Goal: Task Accomplishment & Management: Manage account settings

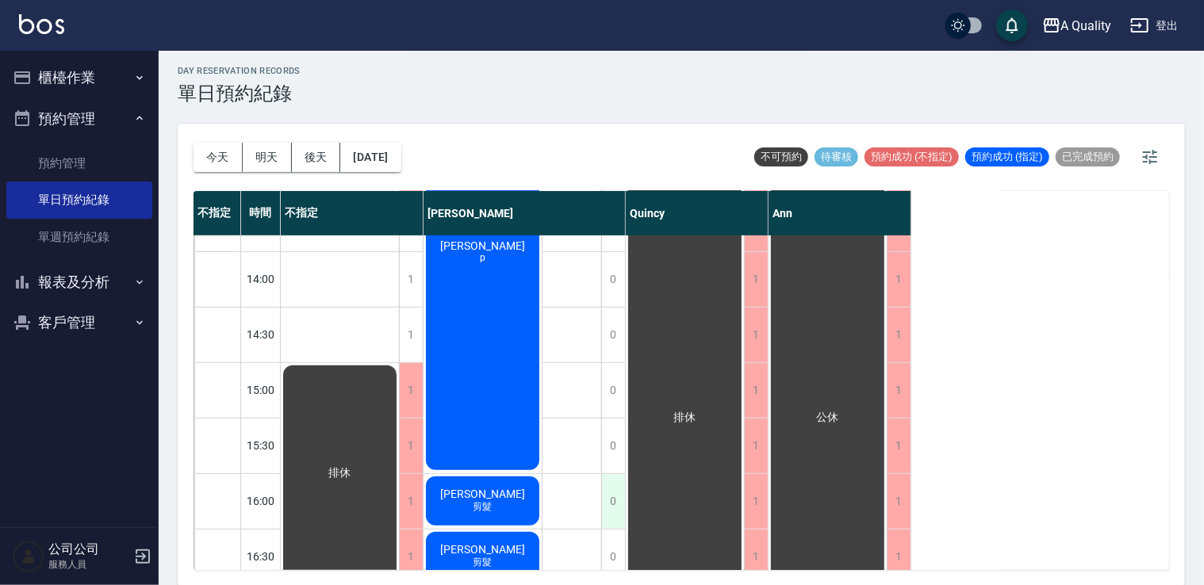
scroll to position [159, 0]
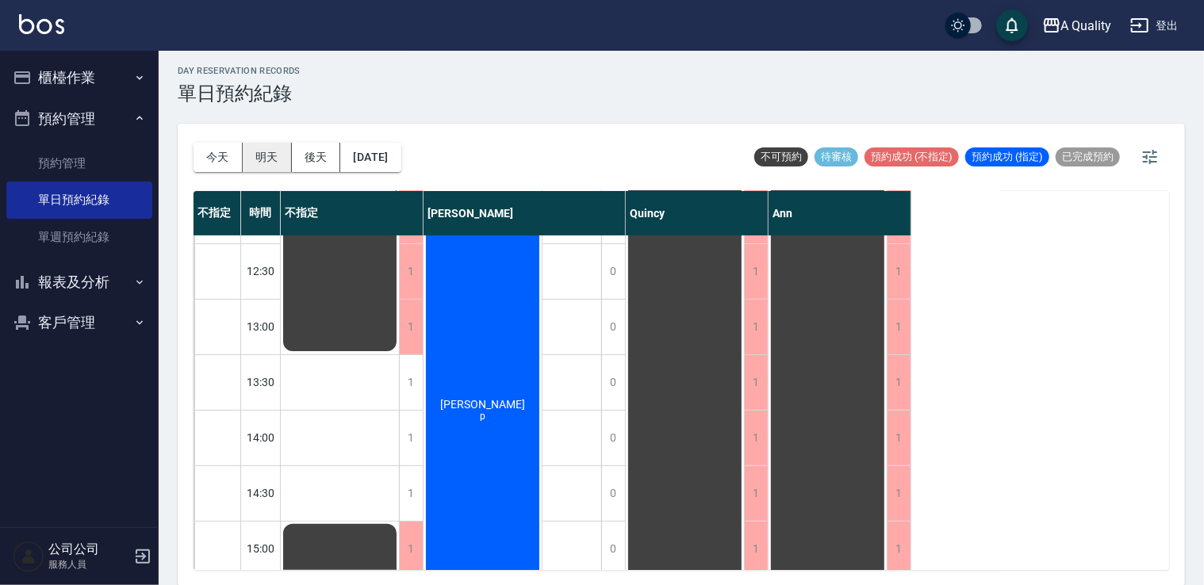
click at [264, 159] on button "明天" at bounding box center [267, 157] width 49 height 29
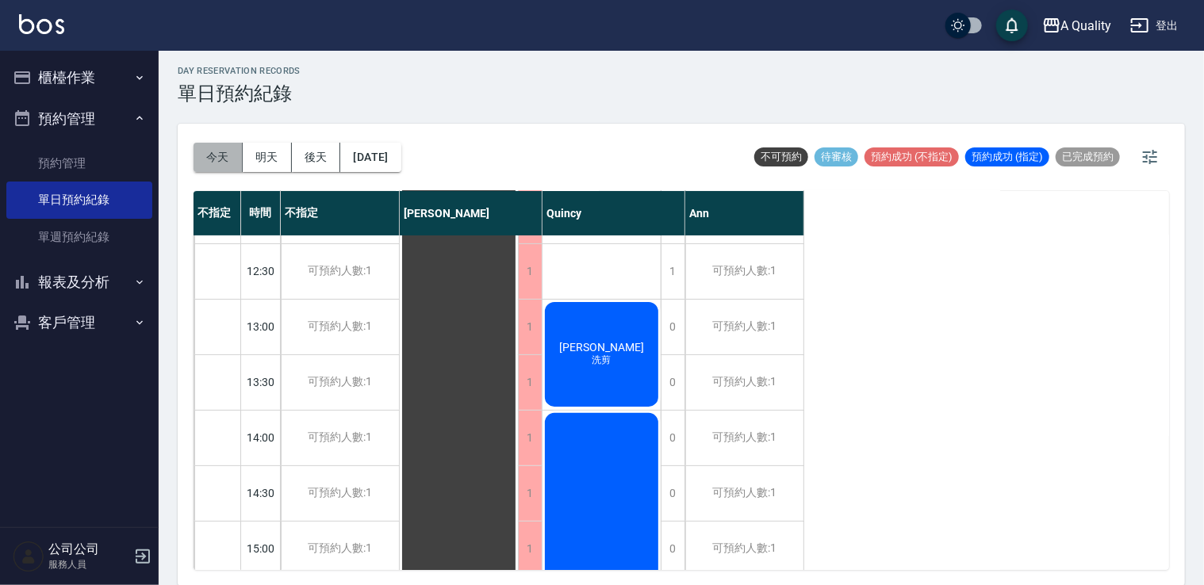
click at [207, 155] on button "今天" at bounding box center [217, 157] width 49 height 29
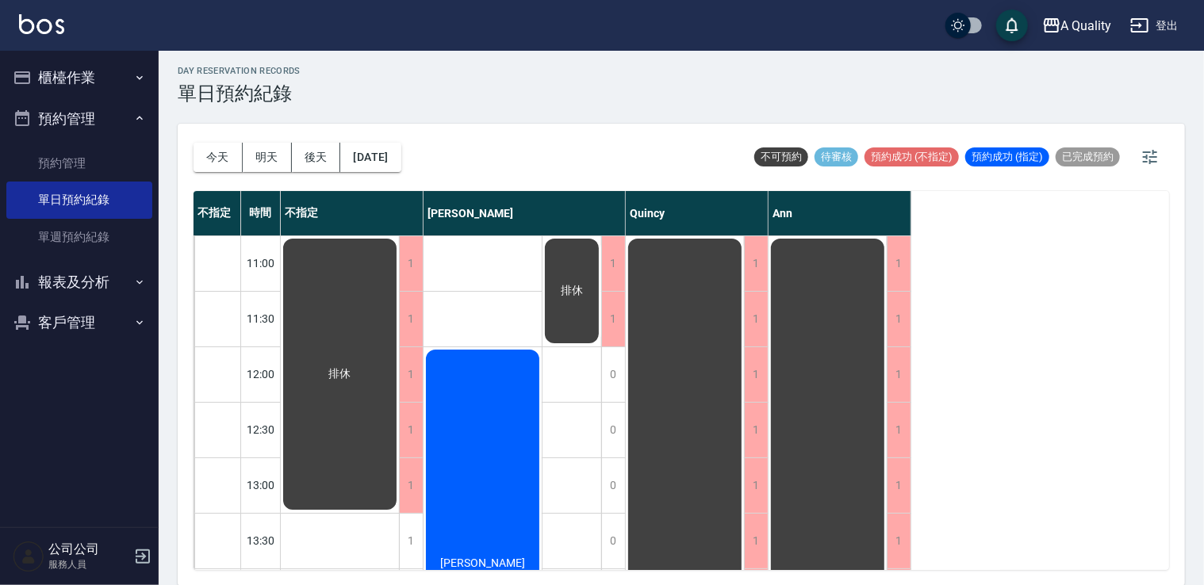
click at [476, 436] on div "張s p" at bounding box center [482, 568] width 118 height 442
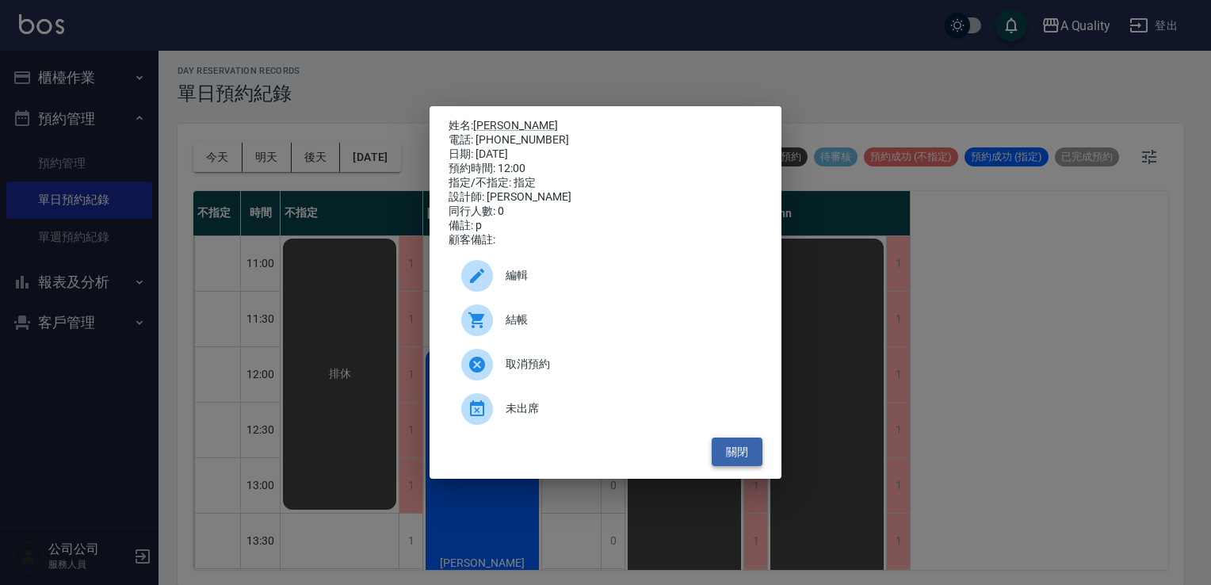
click at [752, 467] on button "關閉" at bounding box center [737, 452] width 51 height 29
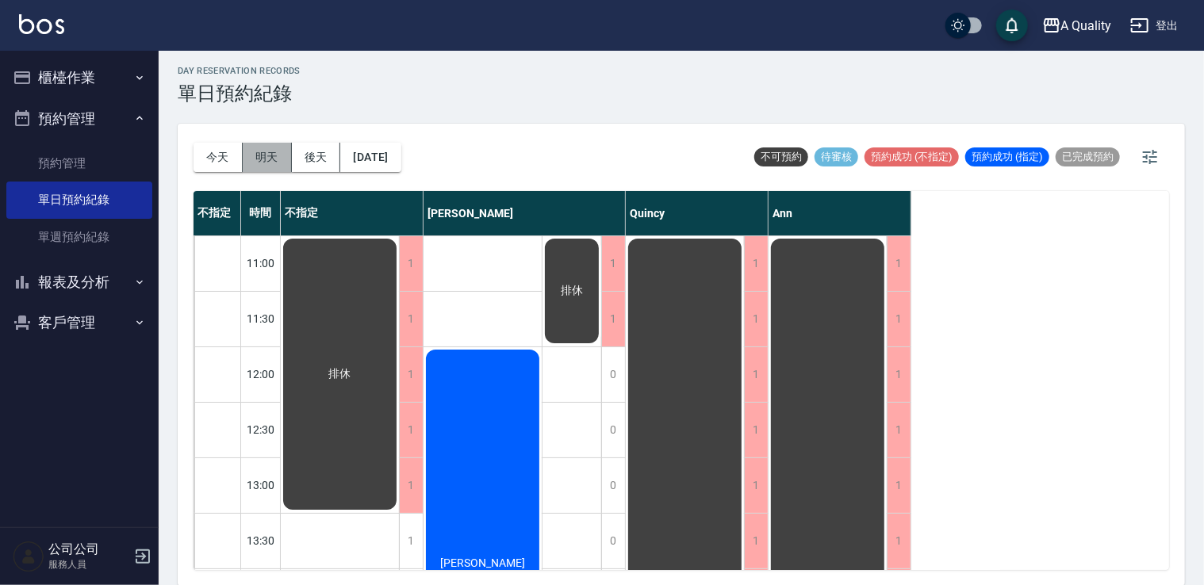
click at [266, 154] on button "明天" at bounding box center [267, 157] width 49 height 29
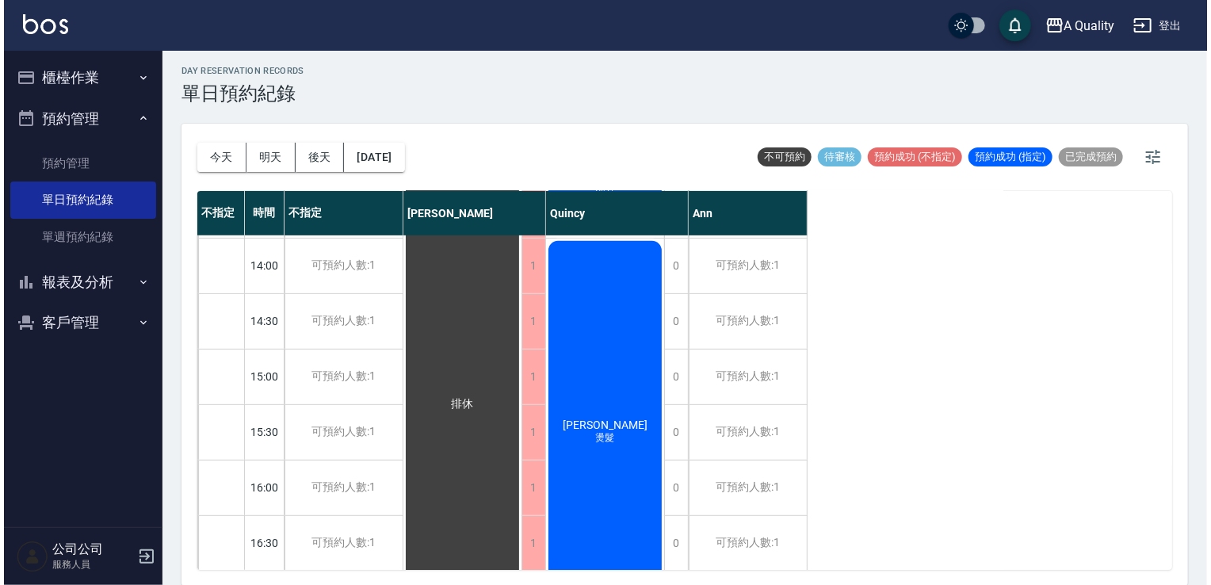
scroll to position [438, 0]
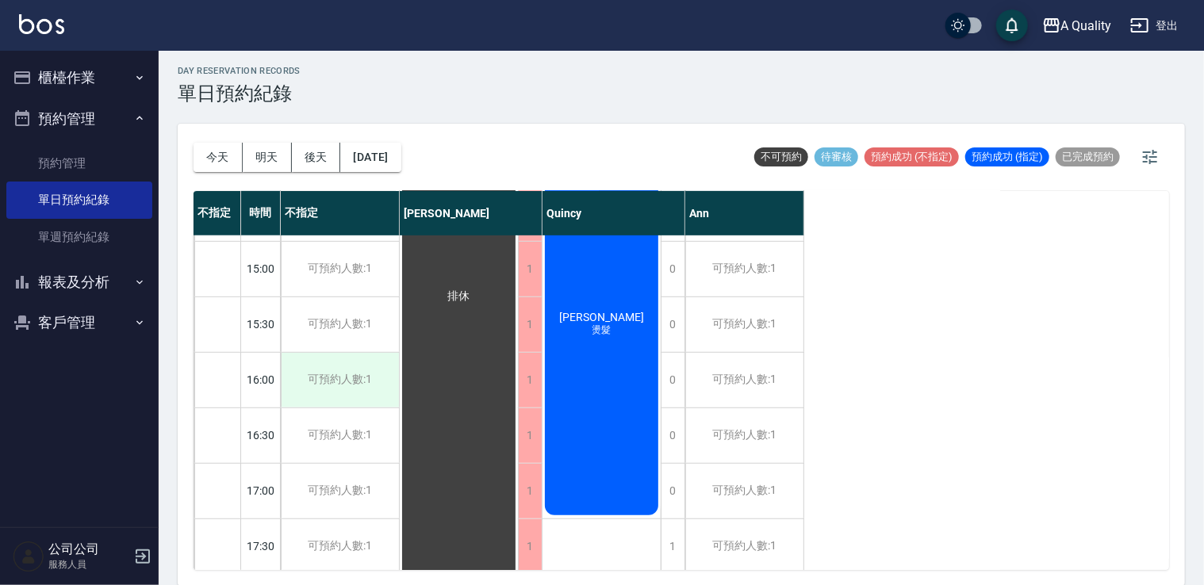
click at [327, 377] on div "可預約人數:1" at bounding box center [340, 380] width 118 height 55
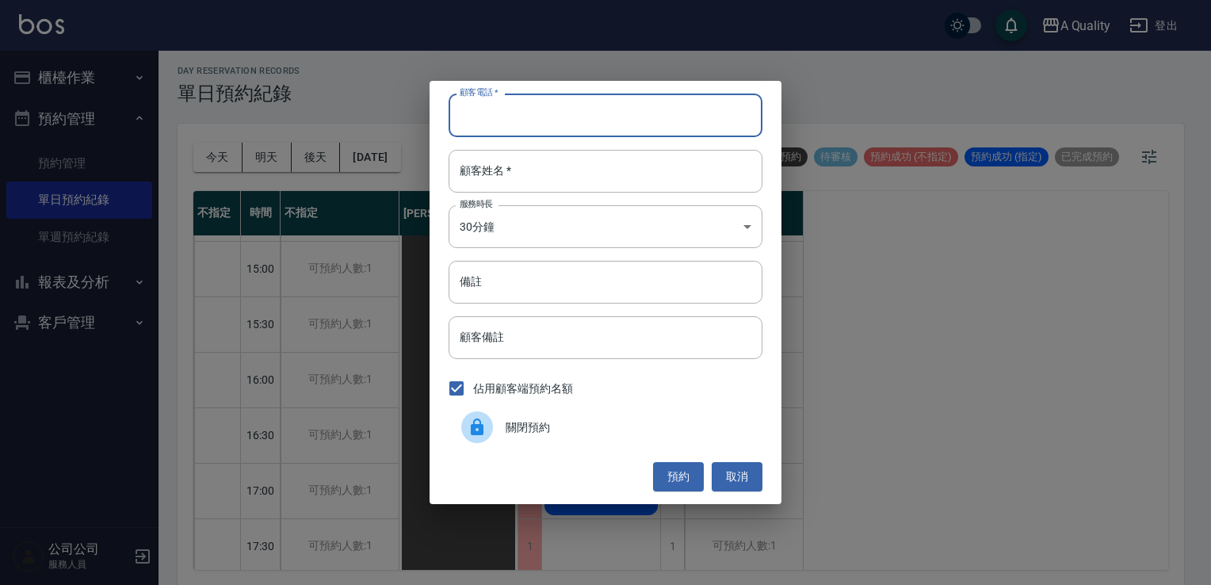
click at [587, 123] on input "顧客電話   *" at bounding box center [606, 115] width 314 height 43
type input "0986807572"
click at [580, 169] on input "顧客姓名   *" at bounding box center [606, 171] width 314 height 43
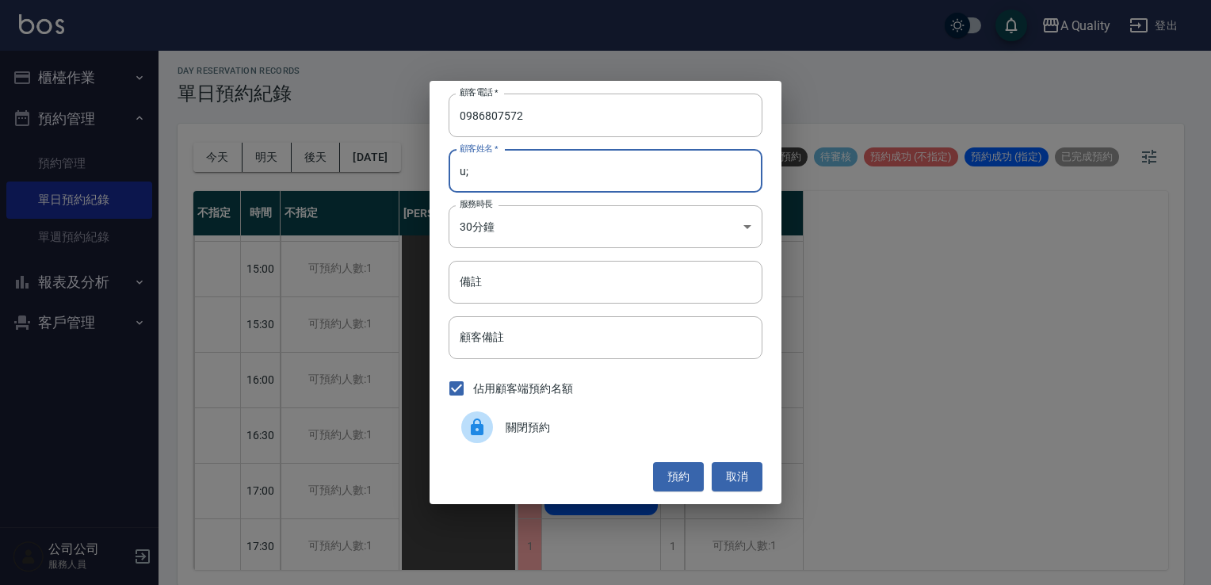
type input "u"
type input "[PERSON_NAME]"
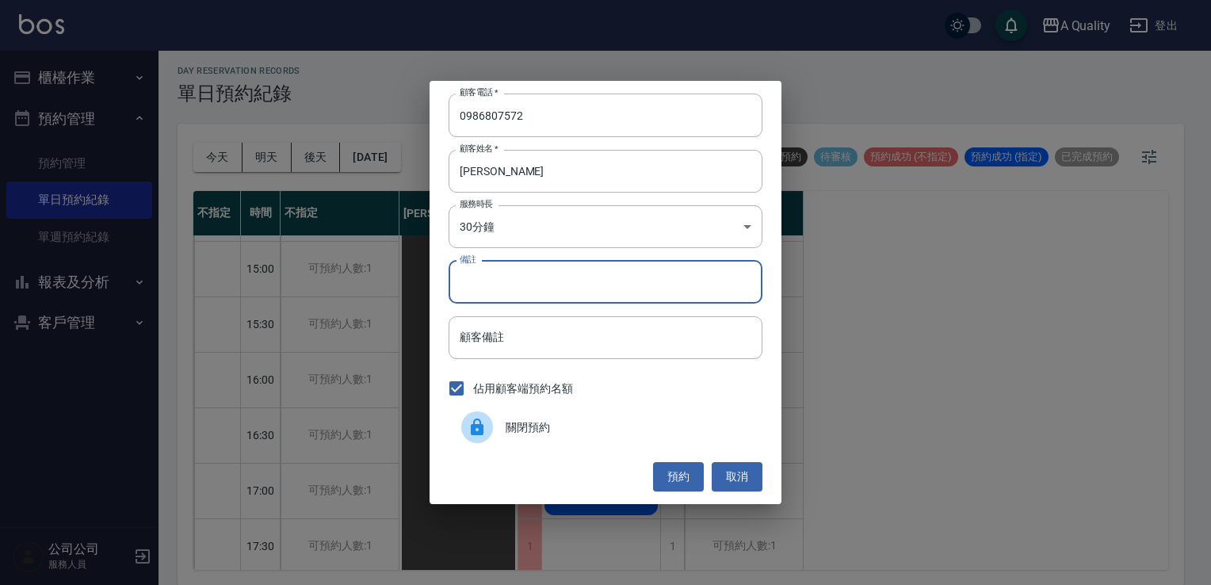
click at [551, 280] on input "備註" at bounding box center [606, 282] width 314 height 43
type input "sc"
click at [689, 481] on button "預約" at bounding box center [678, 476] width 51 height 29
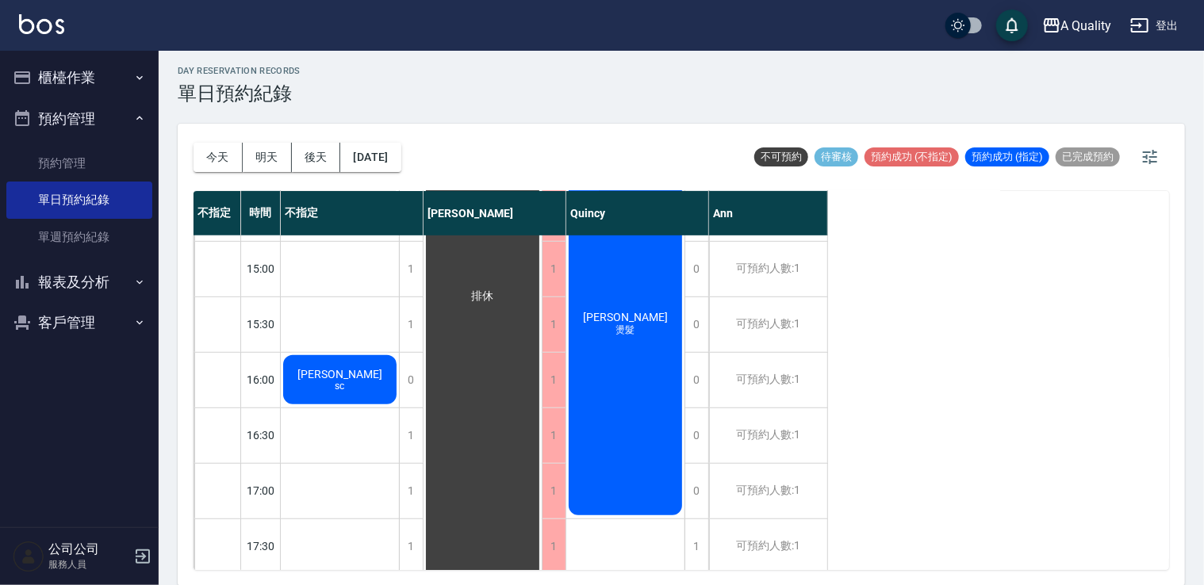
click at [346, 370] on span "[PERSON_NAME]" at bounding box center [339, 374] width 91 height 13
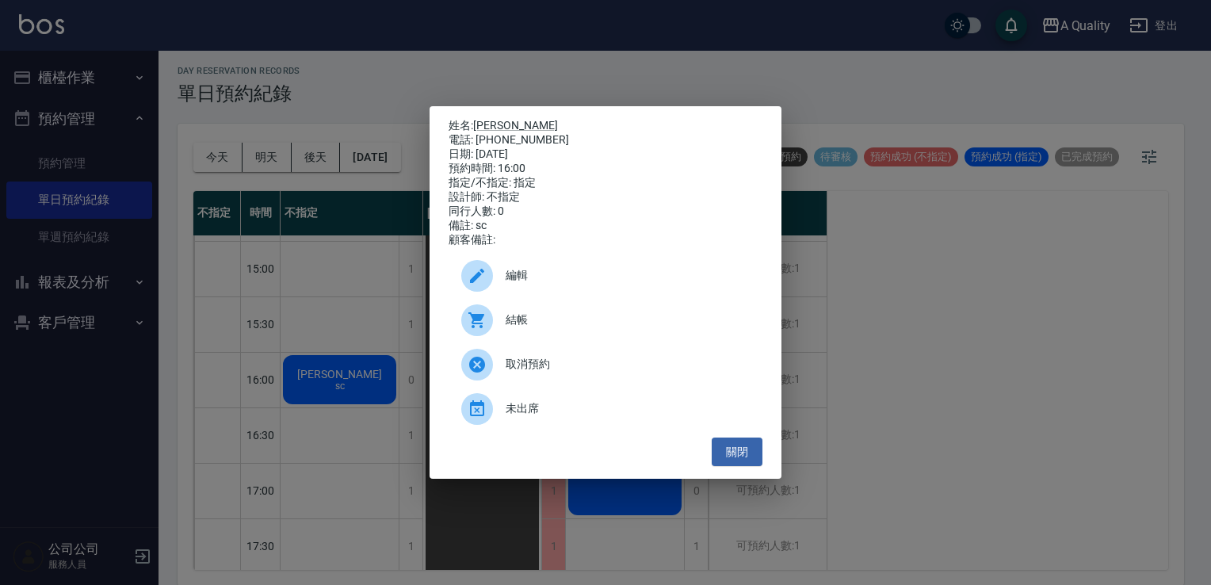
click at [522, 284] on span "編輯" at bounding box center [628, 275] width 244 height 17
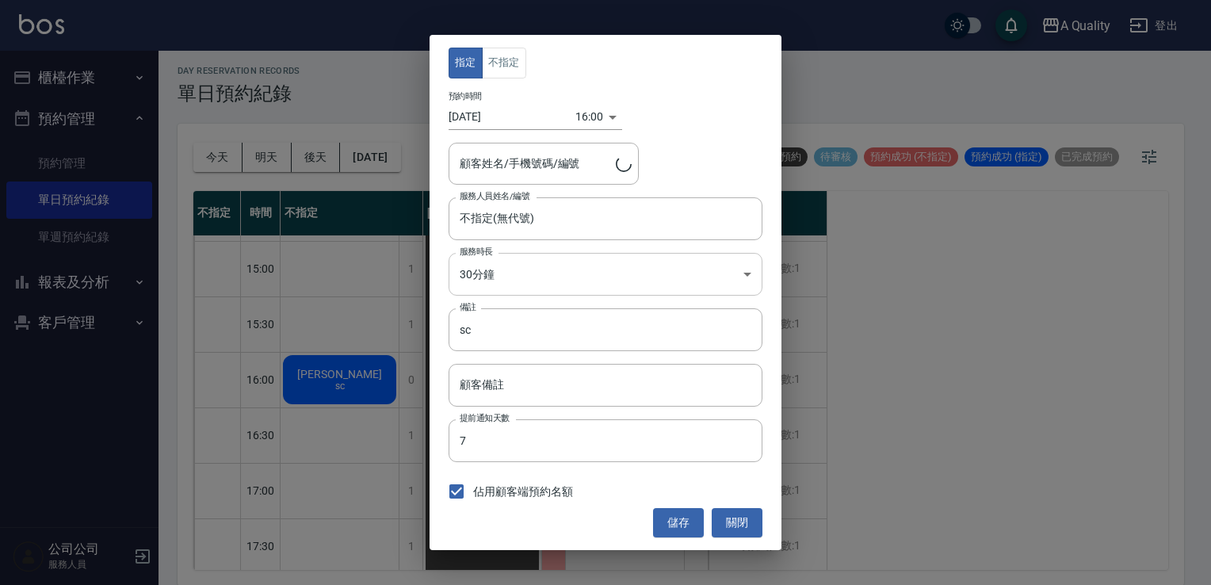
type input "[PERSON_NAME]/0986807572/000431"
click at [611, 120] on div "16:00 1760428800000" at bounding box center [599, 117] width 47 height 26
click at [580, 116] on body "A Quality 登出 櫃檯作業 打帳單 帳單列表 營業儀表板 現金收支登錄 每日結帳 排班表 現場電腦打卡 預約管理 預約管理 單日預約紀錄 單週預約紀錄…" at bounding box center [605, 291] width 1211 height 590
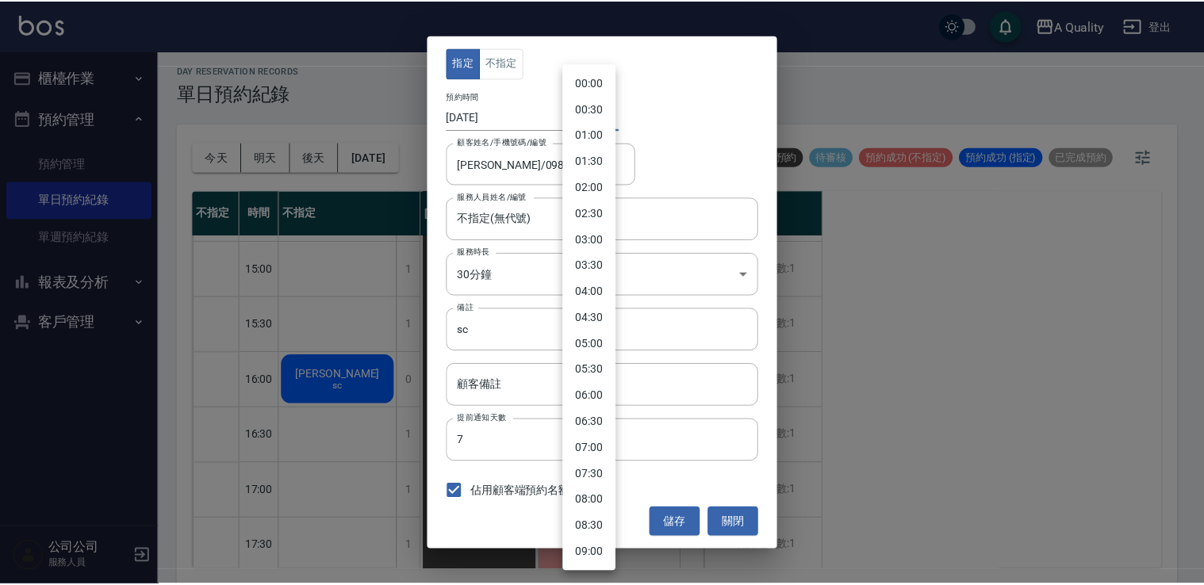
scroll to position [602, 0]
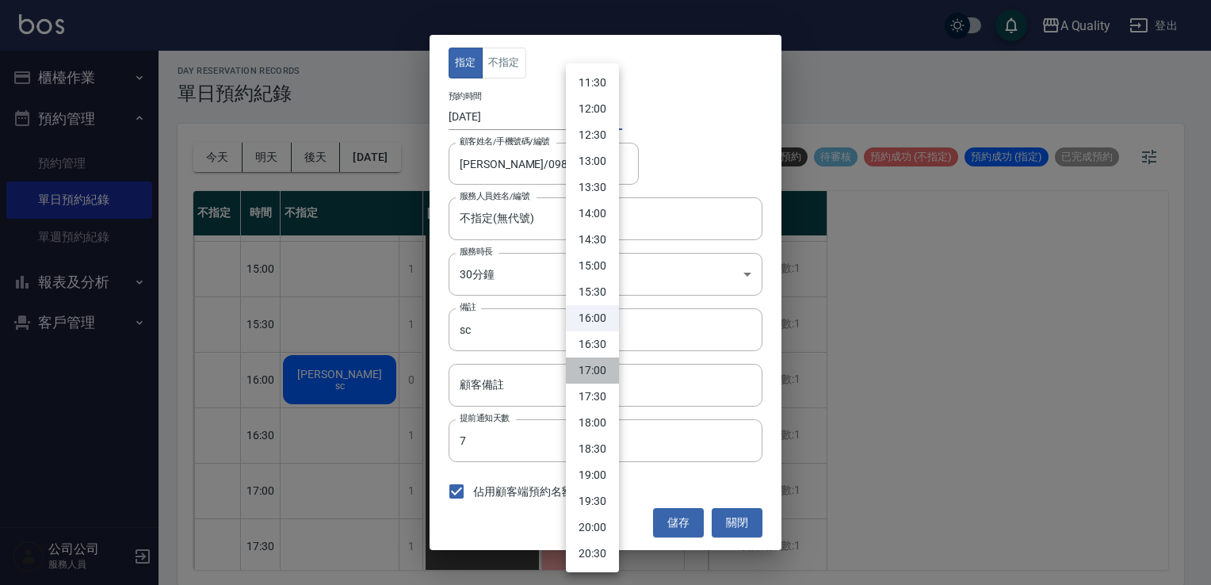
click at [604, 367] on li "17:00" at bounding box center [592, 371] width 53 height 26
type input "1760432400000"
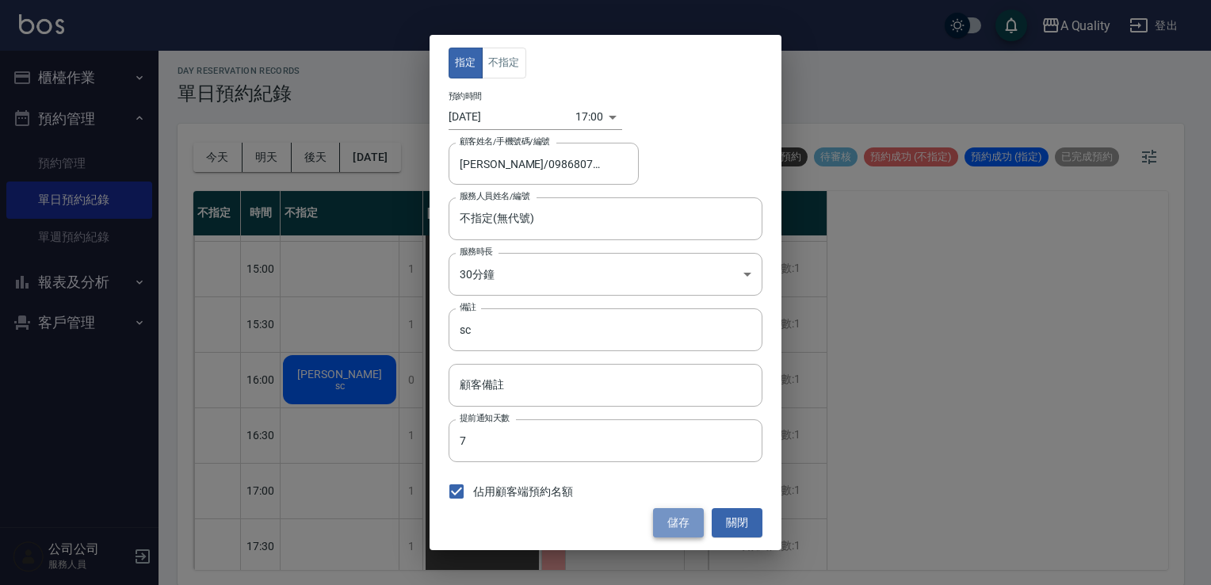
click at [678, 522] on button "儲存" at bounding box center [678, 522] width 51 height 29
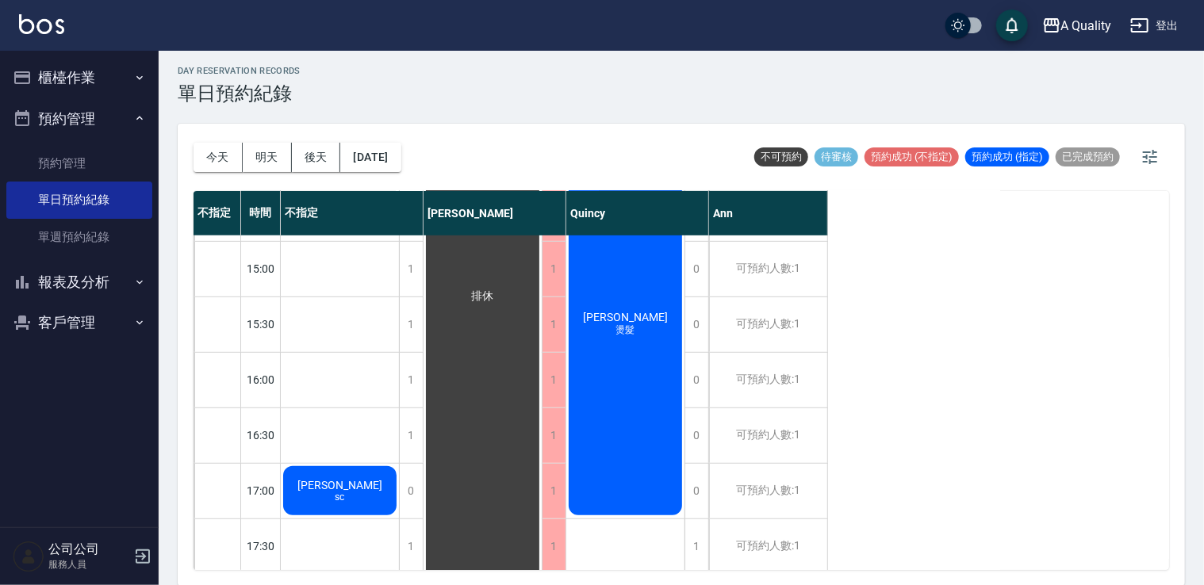
click at [361, 494] on div "[PERSON_NAME]" at bounding box center [340, 491] width 118 height 54
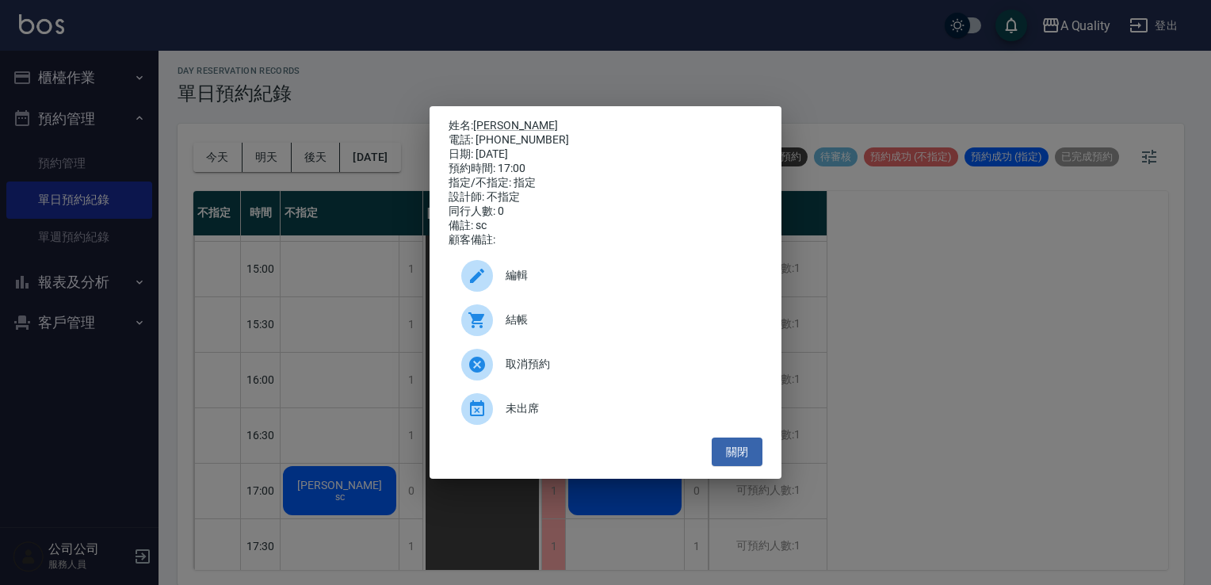
click at [556, 294] on div "編輯" at bounding box center [606, 276] width 314 height 44
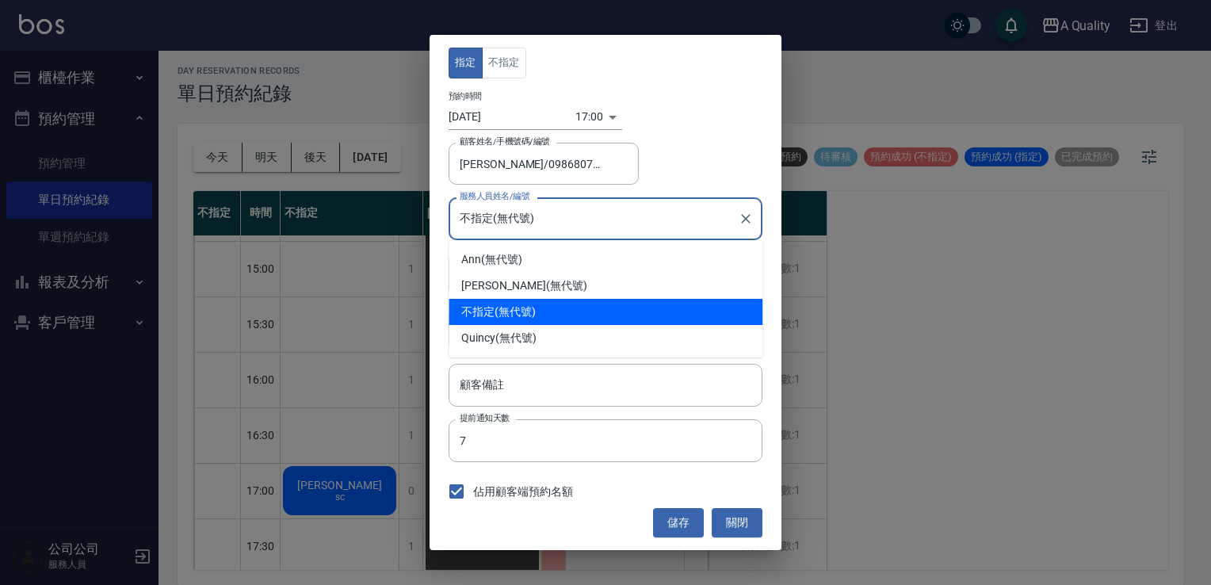
click at [591, 226] on input "不指定(無代號)" at bounding box center [594, 219] width 276 height 28
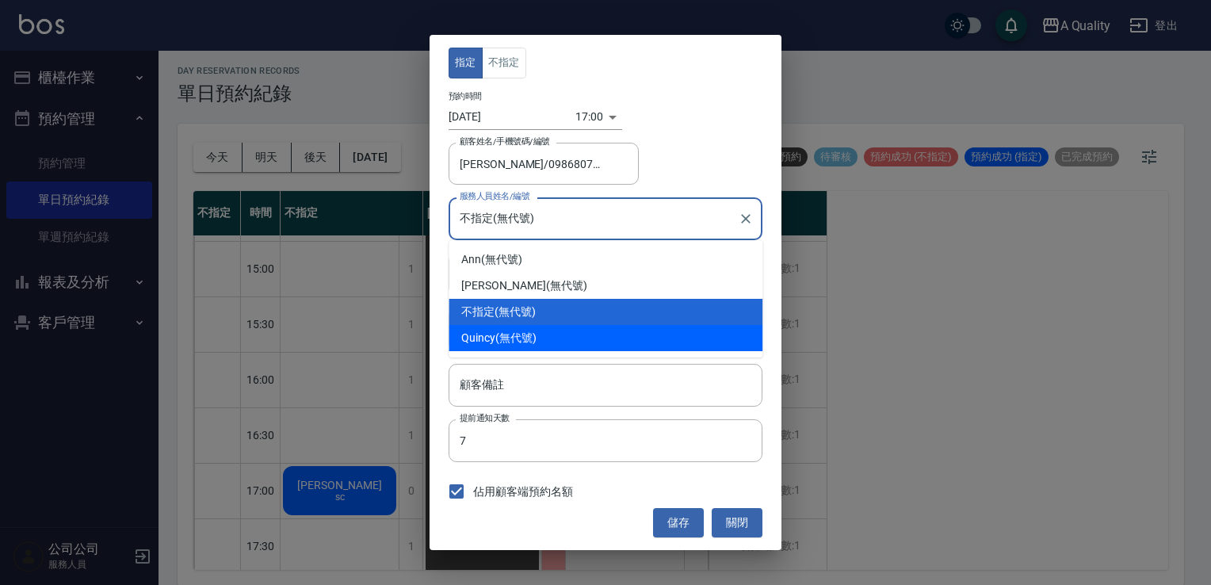
click at [570, 339] on div "Quincy (無代號)" at bounding box center [606, 338] width 314 height 26
type input "Quincy(無代號)"
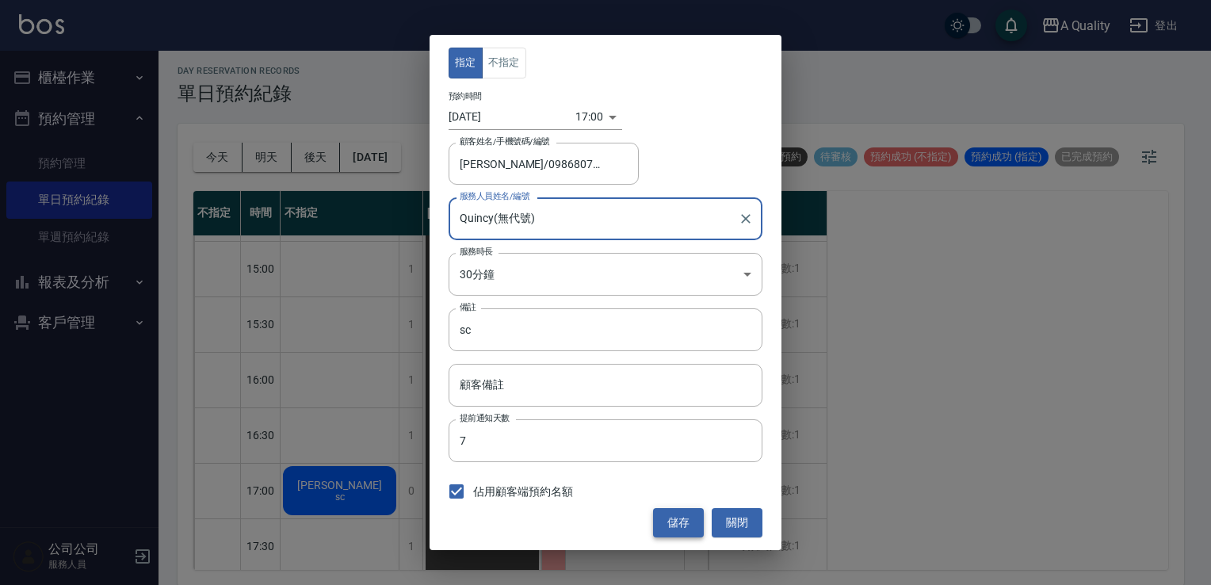
click at [685, 522] on button "儲存" at bounding box center [678, 522] width 51 height 29
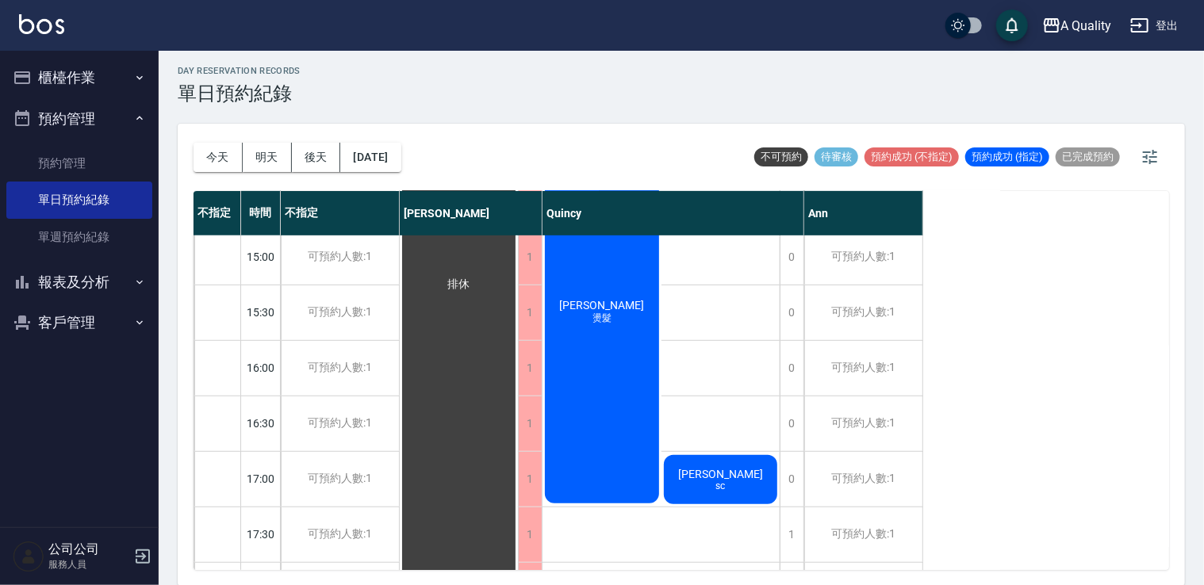
scroll to position [518, 0]
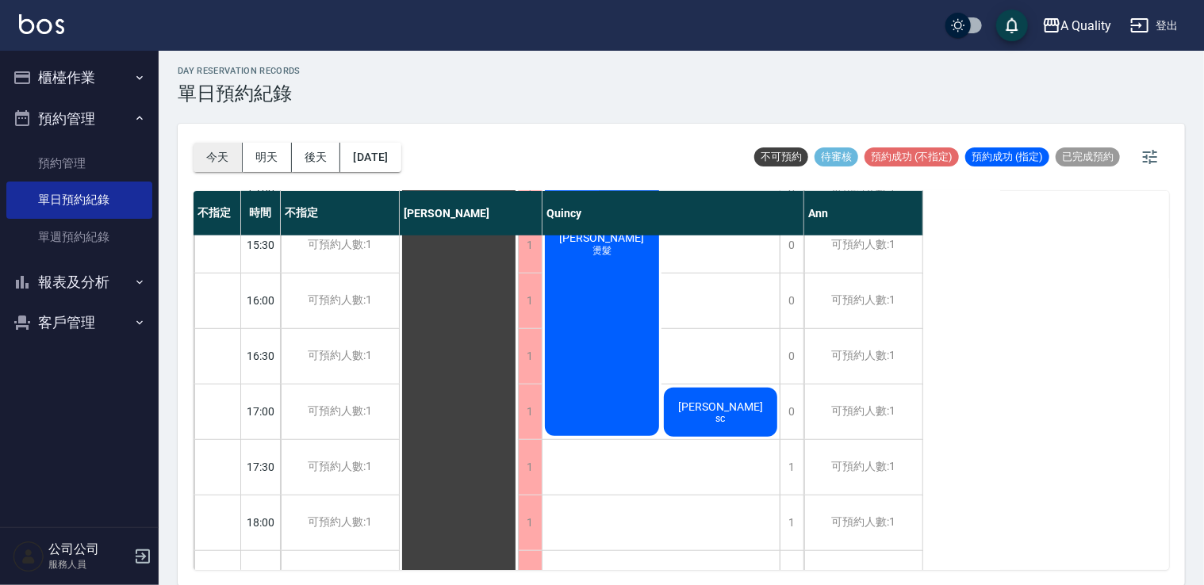
click at [207, 146] on button "今天" at bounding box center [217, 157] width 49 height 29
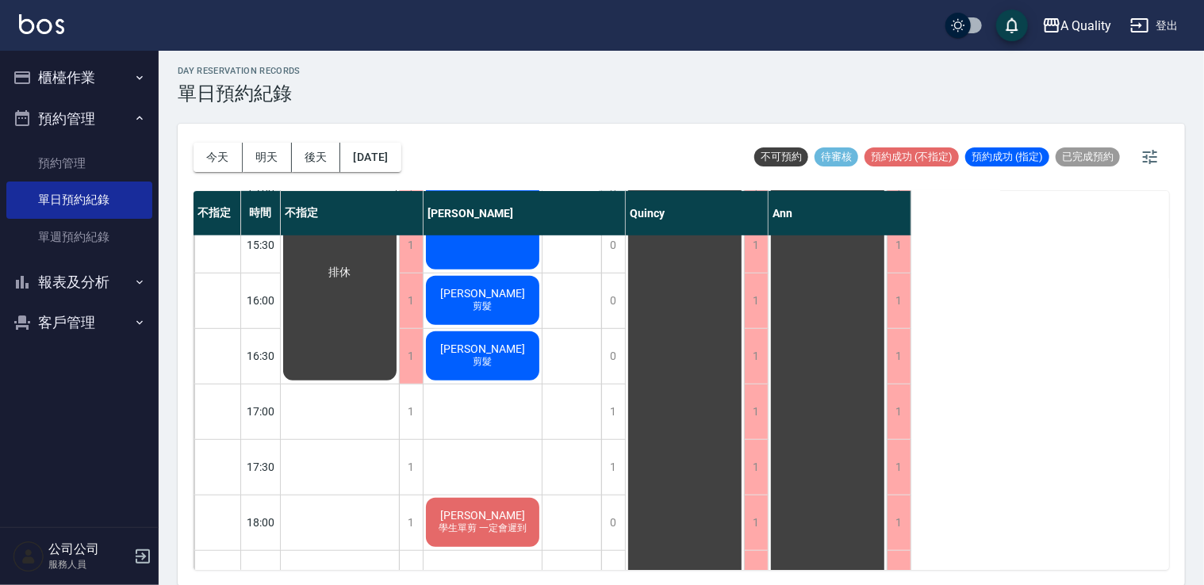
scroll to position [42, 0]
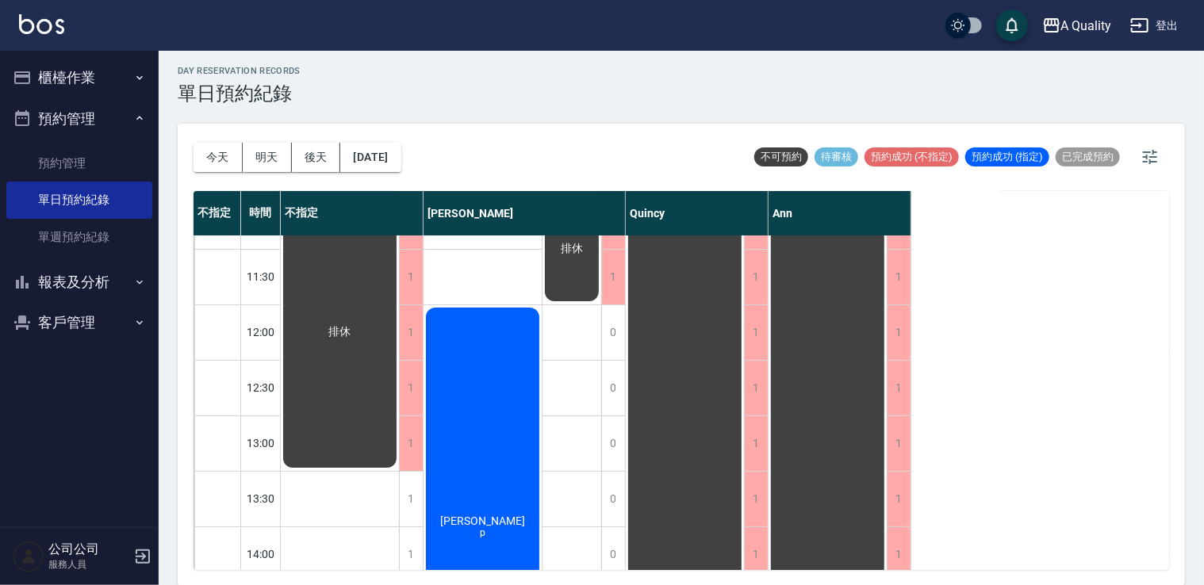
click at [494, 436] on div "張s p" at bounding box center [482, 526] width 118 height 442
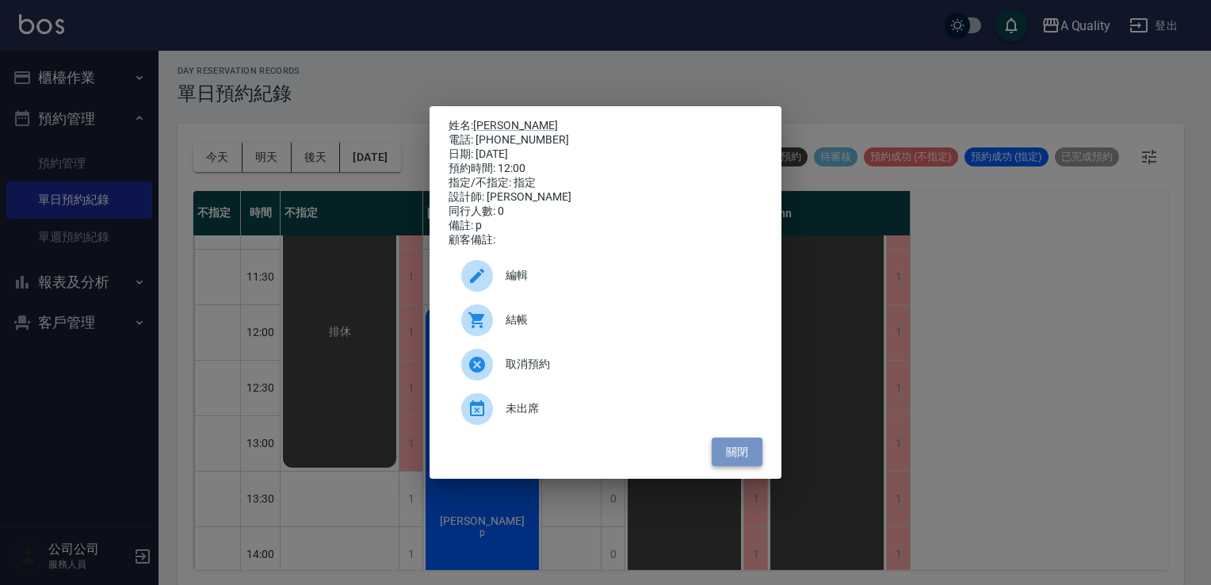
click at [725, 457] on button "關閉" at bounding box center [737, 452] width 51 height 29
